Goal: Task Accomplishment & Management: Manage account settings

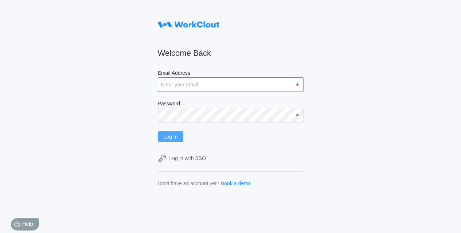
type input "[EMAIL_ADDRESS][DOMAIN_NAME]"
click at [173, 134] on span "Log In" at bounding box center [171, 136] width 14 height 5
click at [172, 138] on span "Log In" at bounding box center [171, 136] width 14 height 5
click at [171, 136] on span "Log In" at bounding box center [171, 136] width 14 height 5
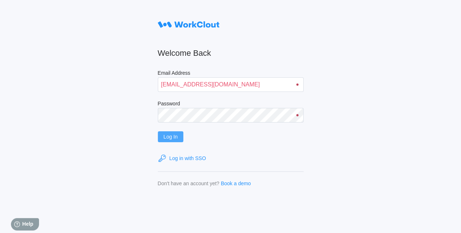
click at [198, 158] on div "Log in with SSO" at bounding box center [188, 158] width 36 height 6
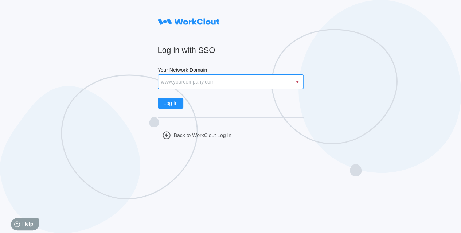
click at [202, 81] on input "Your Network Domain" at bounding box center [231, 81] width 146 height 15
type input "[DOMAIN_NAME]"
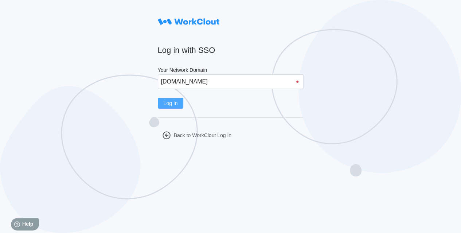
click at [178, 103] on span "Log In" at bounding box center [171, 103] width 14 height 5
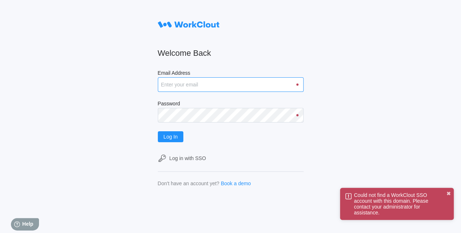
type input "[EMAIL_ADDRESS][DOMAIN_NAME]"
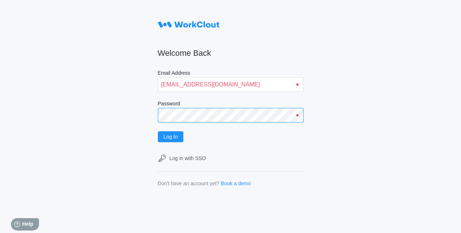
click at [133, 110] on div "Welcome Back Email Address [EMAIL_ADDRESS][DOMAIN_NAME] Password Log In Log in …" at bounding box center [230, 116] width 461 height 233
click at [177, 134] on span "Log In" at bounding box center [171, 136] width 14 height 5
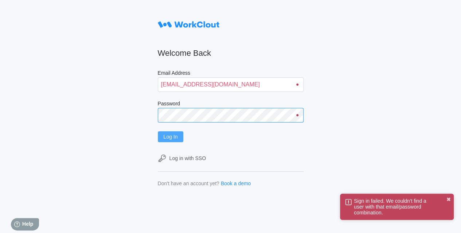
click at [121, 114] on div "Welcome Back Email Address [EMAIL_ADDRESS][DOMAIN_NAME] Password Log In Log in …" at bounding box center [230, 116] width 461 height 233
